Goal: Task Accomplishment & Management: Manage account settings

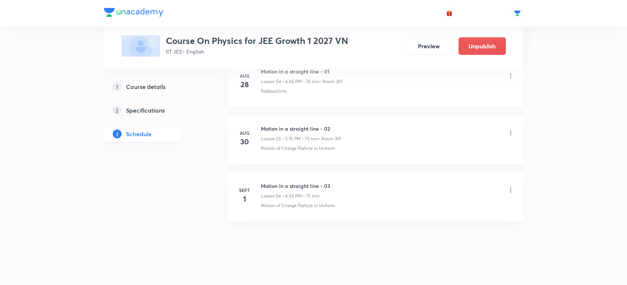
click at [512, 187] on icon at bounding box center [510, 190] width 7 height 7
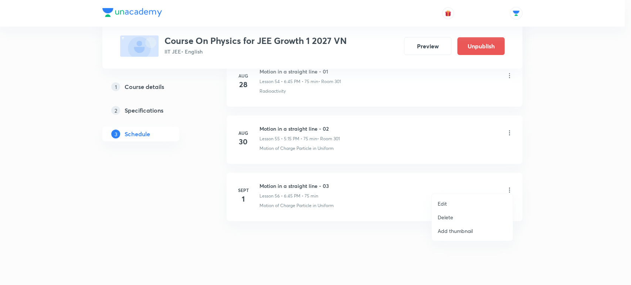
click at [444, 218] on p "Delete" at bounding box center [446, 218] width 16 height 8
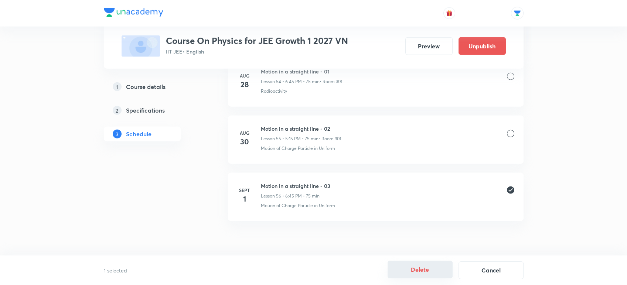
click at [419, 269] on button "Delete" at bounding box center [420, 270] width 65 height 18
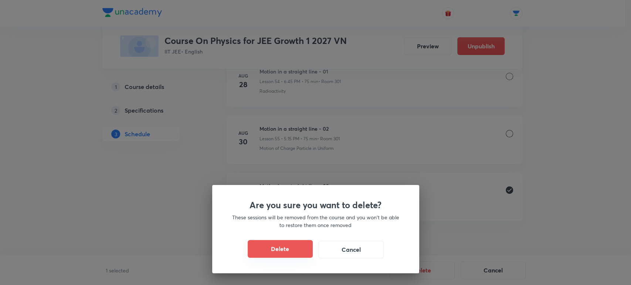
click at [268, 252] on button "Delete" at bounding box center [280, 249] width 65 height 18
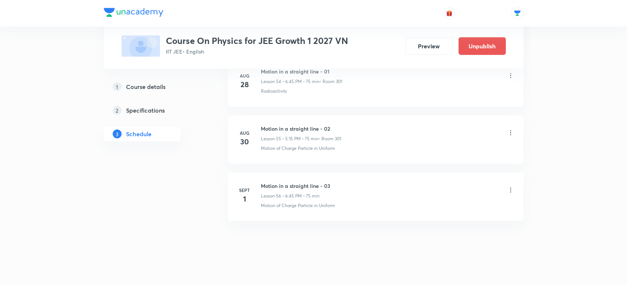
scroll to position [3453, 0]
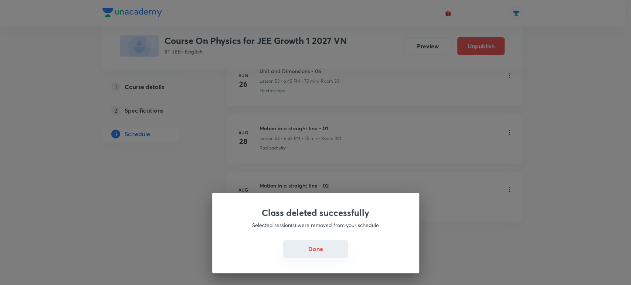
click at [295, 247] on button "Done" at bounding box center [315, 249] width 65 height 18
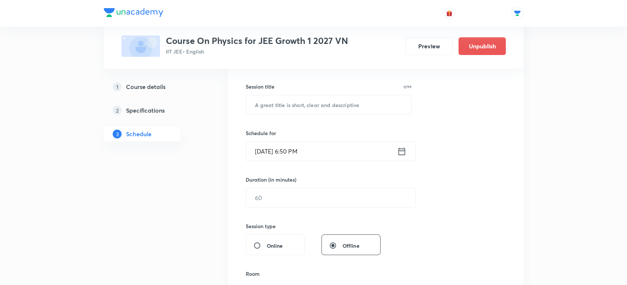
scroll to position [0, 0]
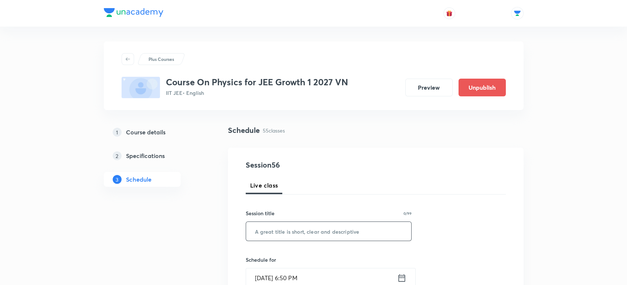
click at [296, 234] on input "text" at bounding box center [329, 231] width 166 height 19
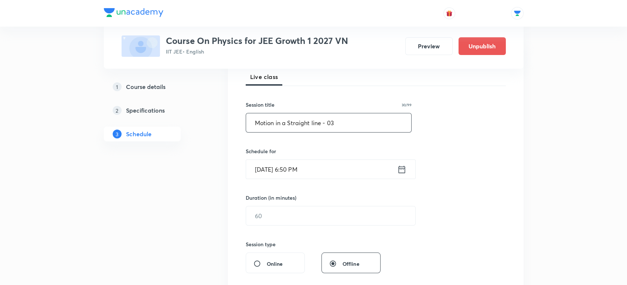
scroll to position [111, 0]
type input "Motion in a Straight line - 03"
click at [401, 166] on icon at bounding box center [401, 168] width 9 height 10
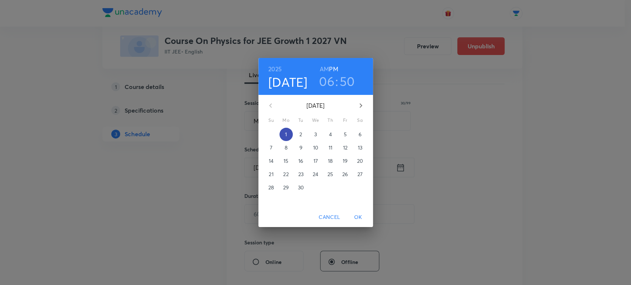
click at [284, 133] on span "1" at bounding box center [285, 134] width 13 height 7
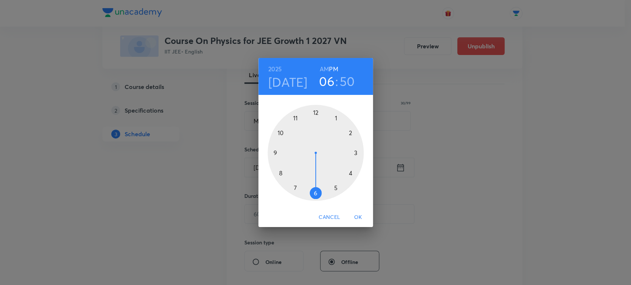
click at [315, 196] on div at bounding box center [316, 153] width 96 height 96
click at [286, 123] on div at bounding box center [316, 153] width 96 height 96
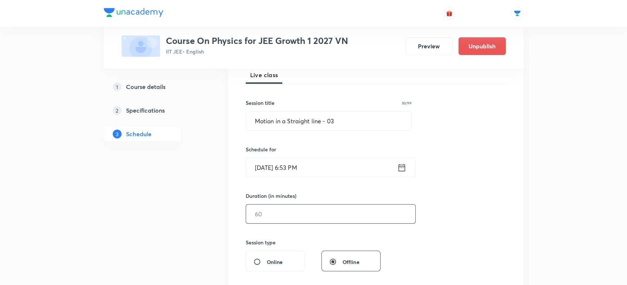
click at [269, 210] on input "text" at bounding box center [330, 214] width 169 height 19
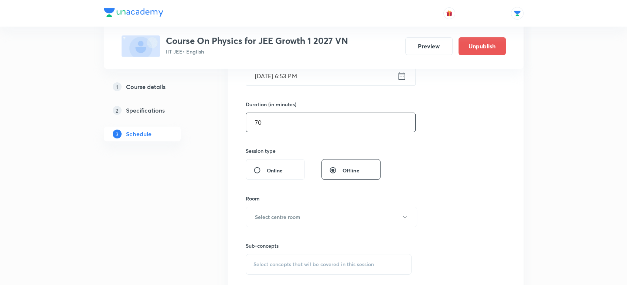
scroll to position [220, 0]
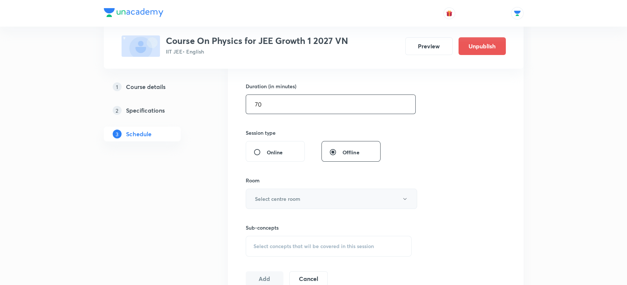
type input "70"
click at [274, 199] on h6 "Select centre room" at bounding box center [277, 199] width 45 height 8
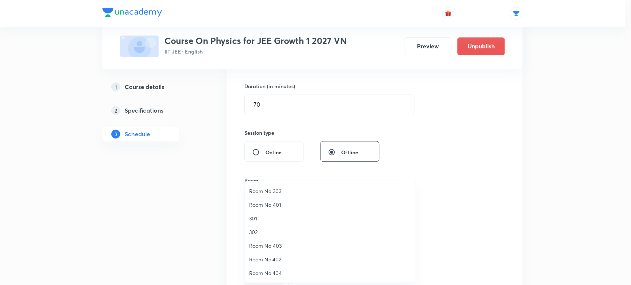
click at [257, 217] on span "301" at bounding box center [330, 219] width 162 height 8
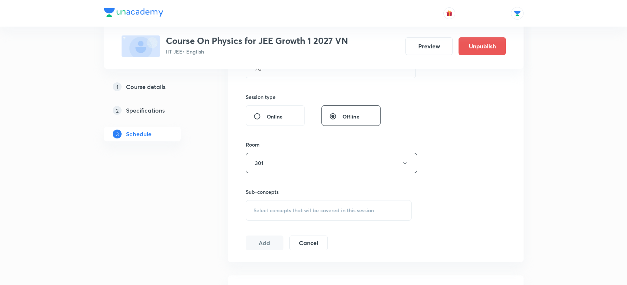
scroll to position [267, 0]
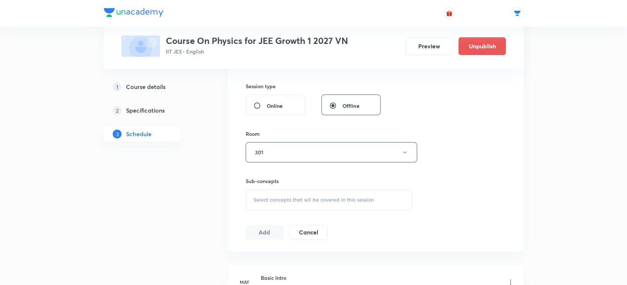
click at [266, 190] on div "Select concepts that wil be covered in this session" at bounding box center [329, 200] width 166 height 21
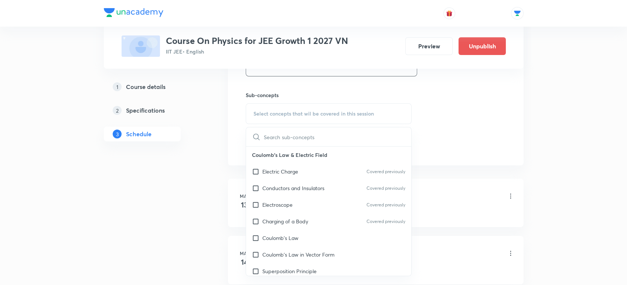
scroll to position [354, 0]
click at [263, 189] on p "Conductors and Insulators" at bounding box center [293, 187] width 62 height 8
checkbox input "true"
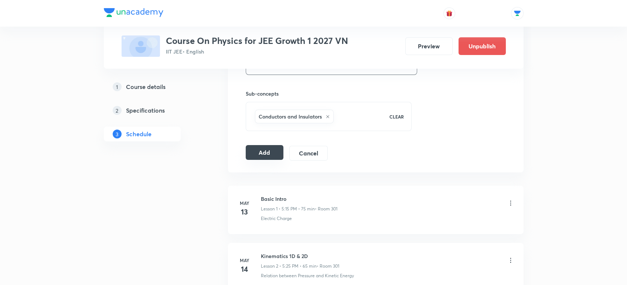
click at [259, 150] on button "Add" at bounding box center [265, 152] width 38 height 15
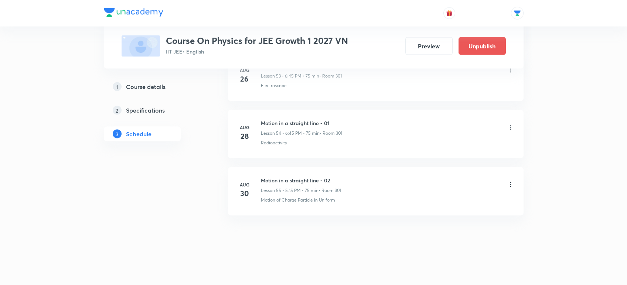
scroll to position [3114, 0]
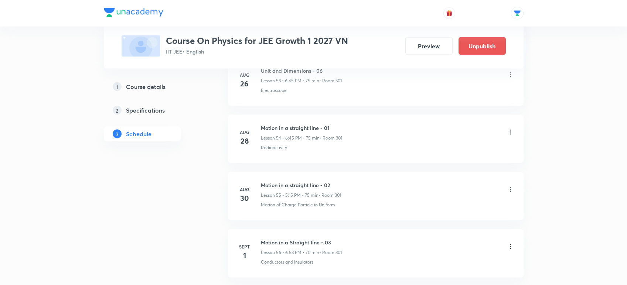
click at [512, 245] on icon at bounding box center [510, 246] width 7 height 7
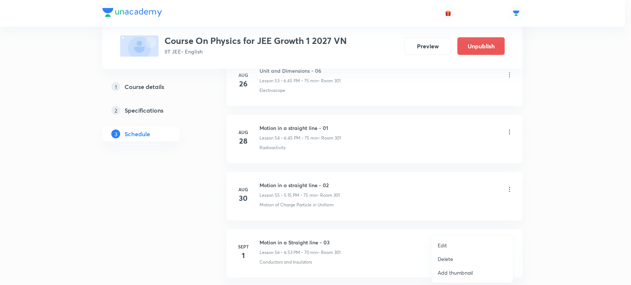
click at [439, 258] on p "Delete" at bounding box center [446, 259] width 16 height 8
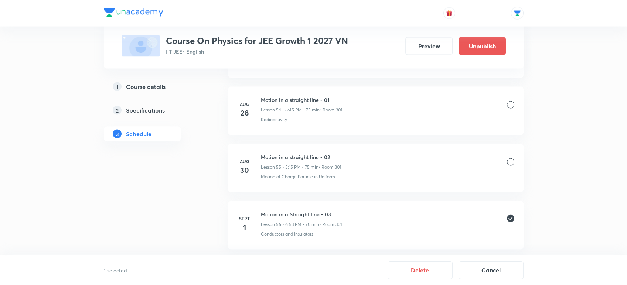
scroll to position [3171, 0]
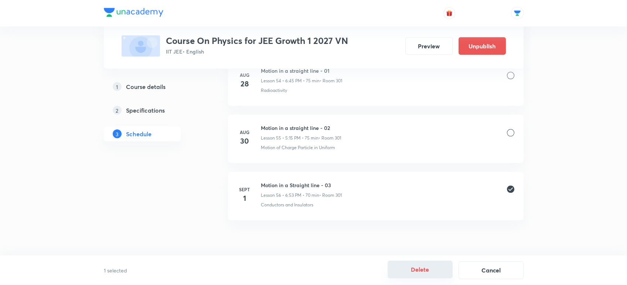
click at [399, 269] on button "Delete" at bounding box center [420, 270] width 65 height 18
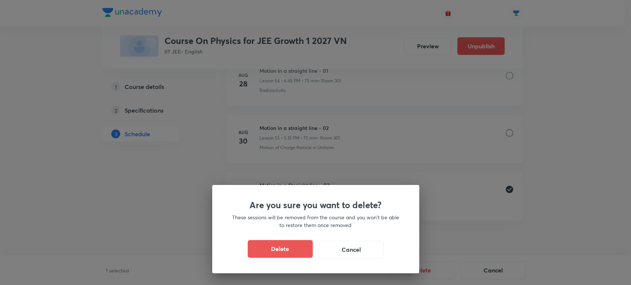
click at [255, 248] on button "Delete" at bounding box center [280, 249] width 65 height 18
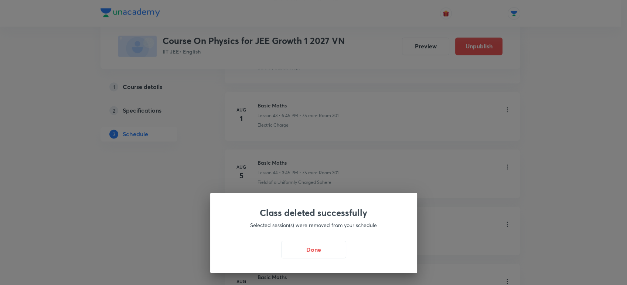
scroll to position [2142, 0]
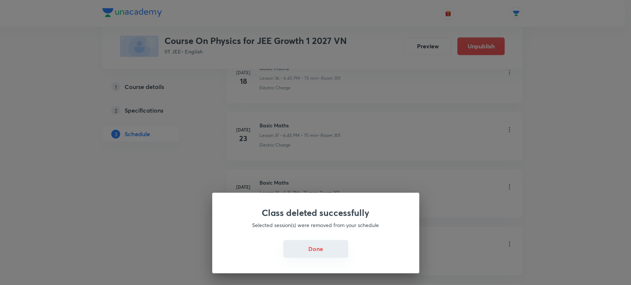
click at [325, 248] on button "Done" at bounding box center [315, 249] width 65 height 18
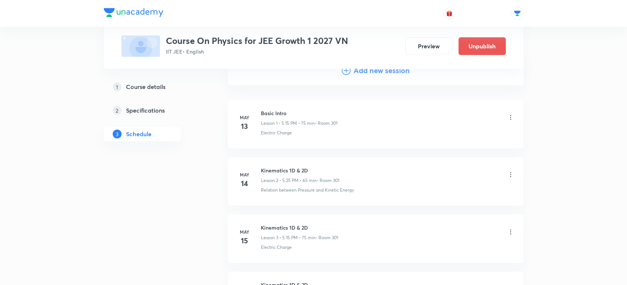
scroll to position [0, 0]
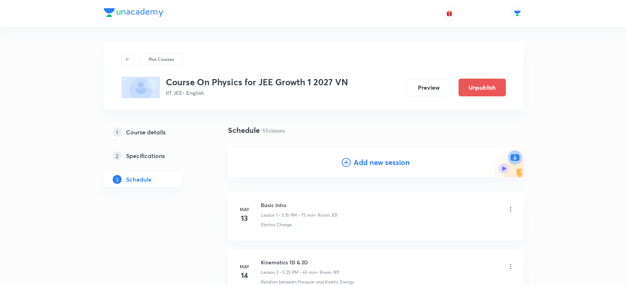
click at [357, 155] on div "Add new session" at bounding box center [376, 163] width 296 height 30
click at [356, 161] on h4 "Add new session" at bounding box center [382, 162] width 56 height 11
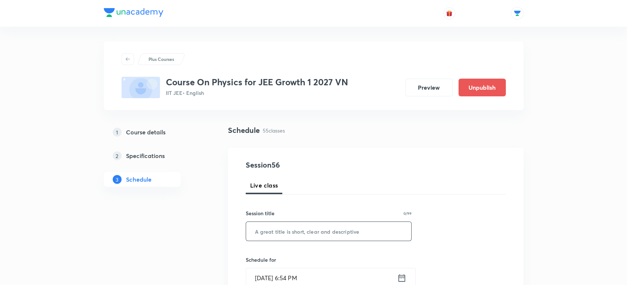
click at [284, 236] on input "text" at bounding box center [329, 231] width 166 height 19
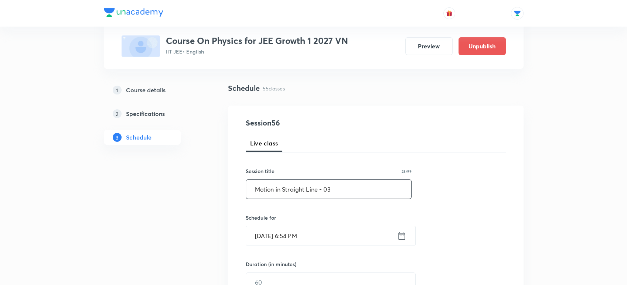
scroll to position [45, 0]
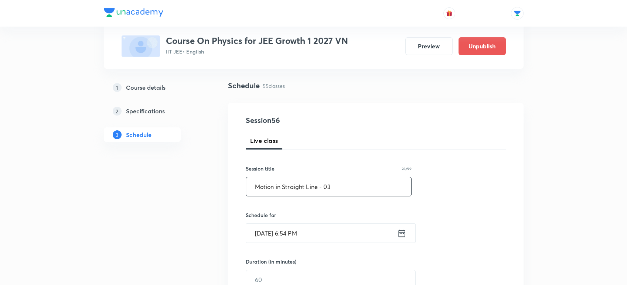
type input "Motion in Straight Line - 03"
click at [404, 235] on icon at bounding box center [401, 233] width 9 height 10
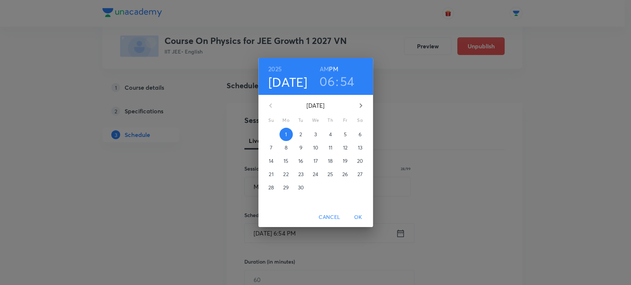
click at [283, 127] on div "[DATE] Su Mo Tu We Th Fr Sa 31 1 2 3 4 5 6 7 8 9 10 11 12 13 14 15 16 17 18 19 …" at bounding box center [315, 151] width 115 height 113
click at [284, 132] on span "1" at bounding box center [285, 134] width 13 height 7
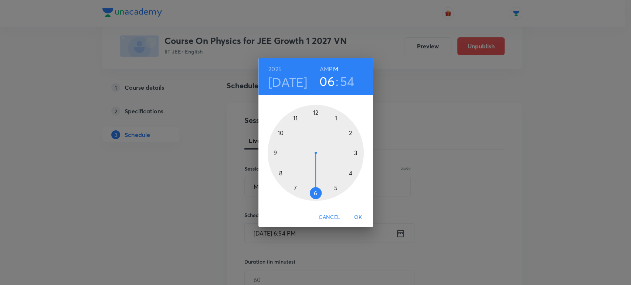
click at [294, 187] on div at bounding box center [316, 153] width 96 height 96
click at [317, 113] on div at bounding box center [316, 153] width 96 height 96
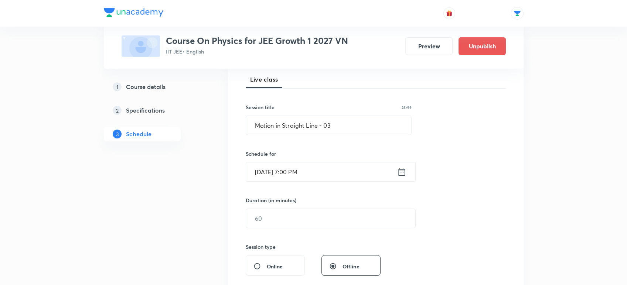
scroll to position [123, 0]
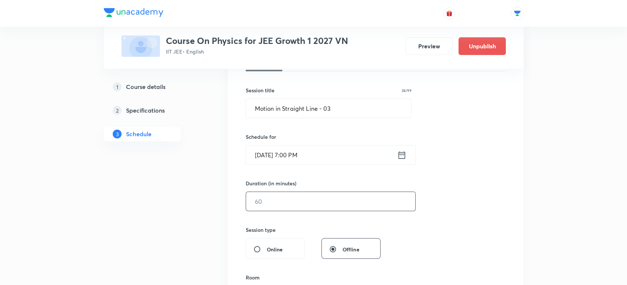
click at [274, 200] on input "text" at bounding box center [330, 201] width 169 height 19
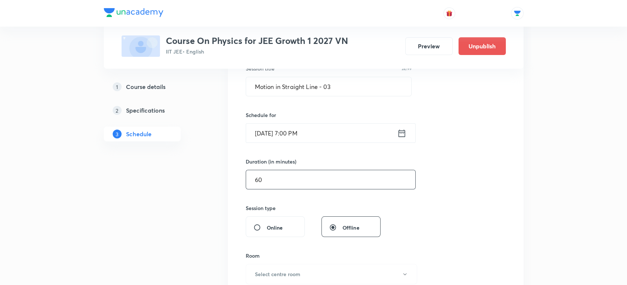
scroll to position [186, 0]
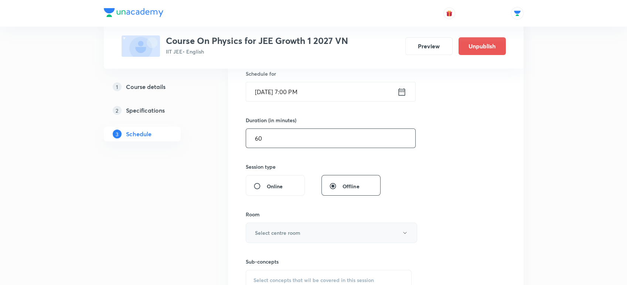
type input "60"
click at [266, 233] on h6 "Select centre room" at bounding box center [277, 233] width 45 height 8
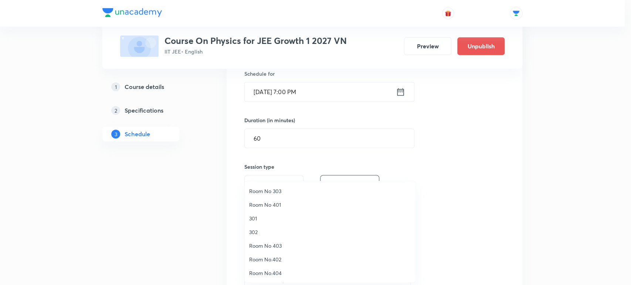
click at [255, 219] on span "301" at bounding box center [330, 219] width 162 height 8
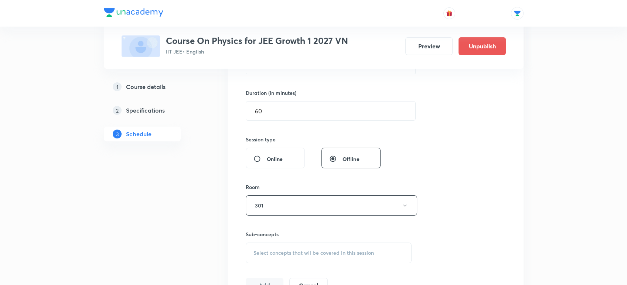
scroll to position [271, 0]
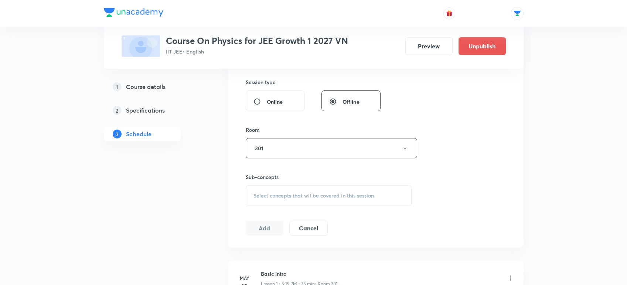
click at [284, 193] on span "Select concepts that wil be covered in this session" at bounding box center [314, 196] width 120 height 6
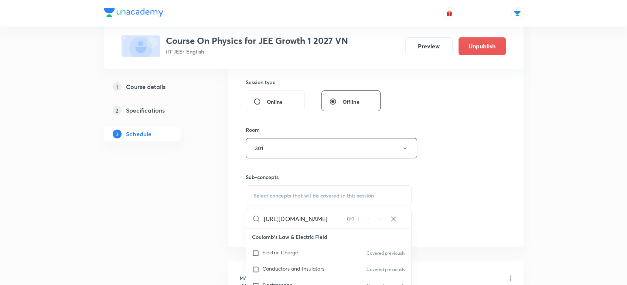
type input "[URL][DOMAIN_NAME]"
click at [272, 247] on div "Electric Charge Covered previously" at bounding box center [329, 253] width 166 height 16
checkbox input "true"
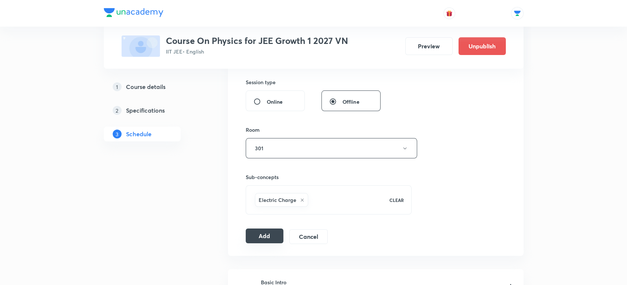
click at [269, 234] on button "Add" at bounding box center [265, 236] width 38 height 15
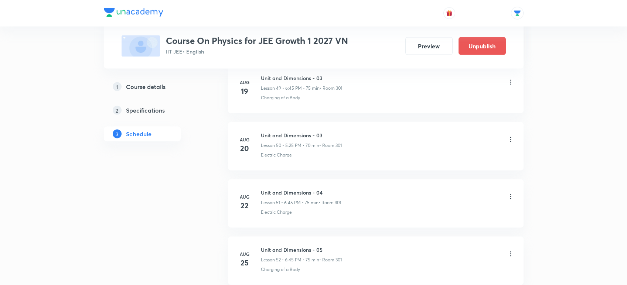
scroll to position [3171, 0]
